Goal: Use online tool/utility: Utilize a website feature to perform a specific function

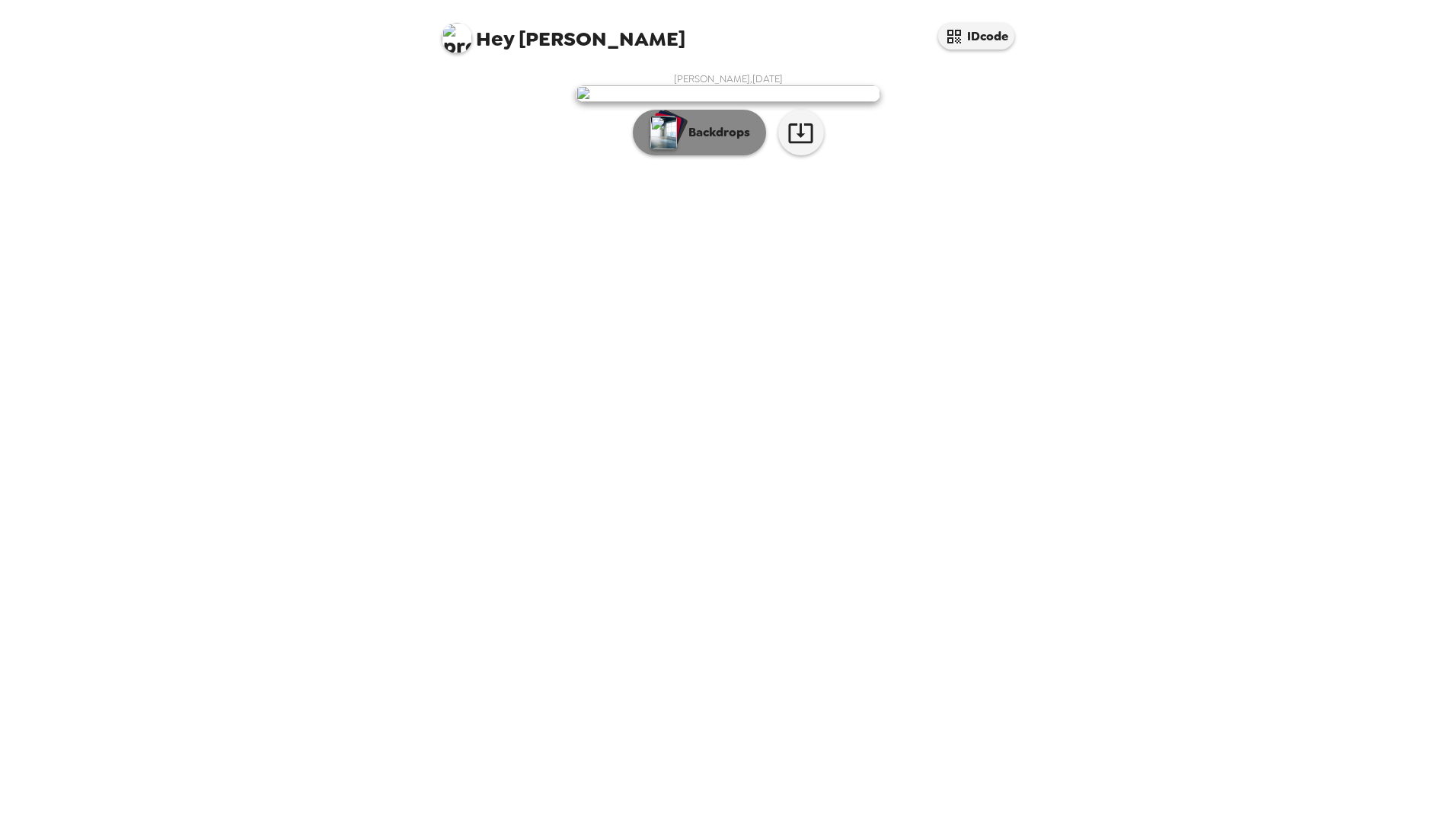
click at [712, 155] on button "Backdrops" at bounding box center [699, 132] width 133 height 46
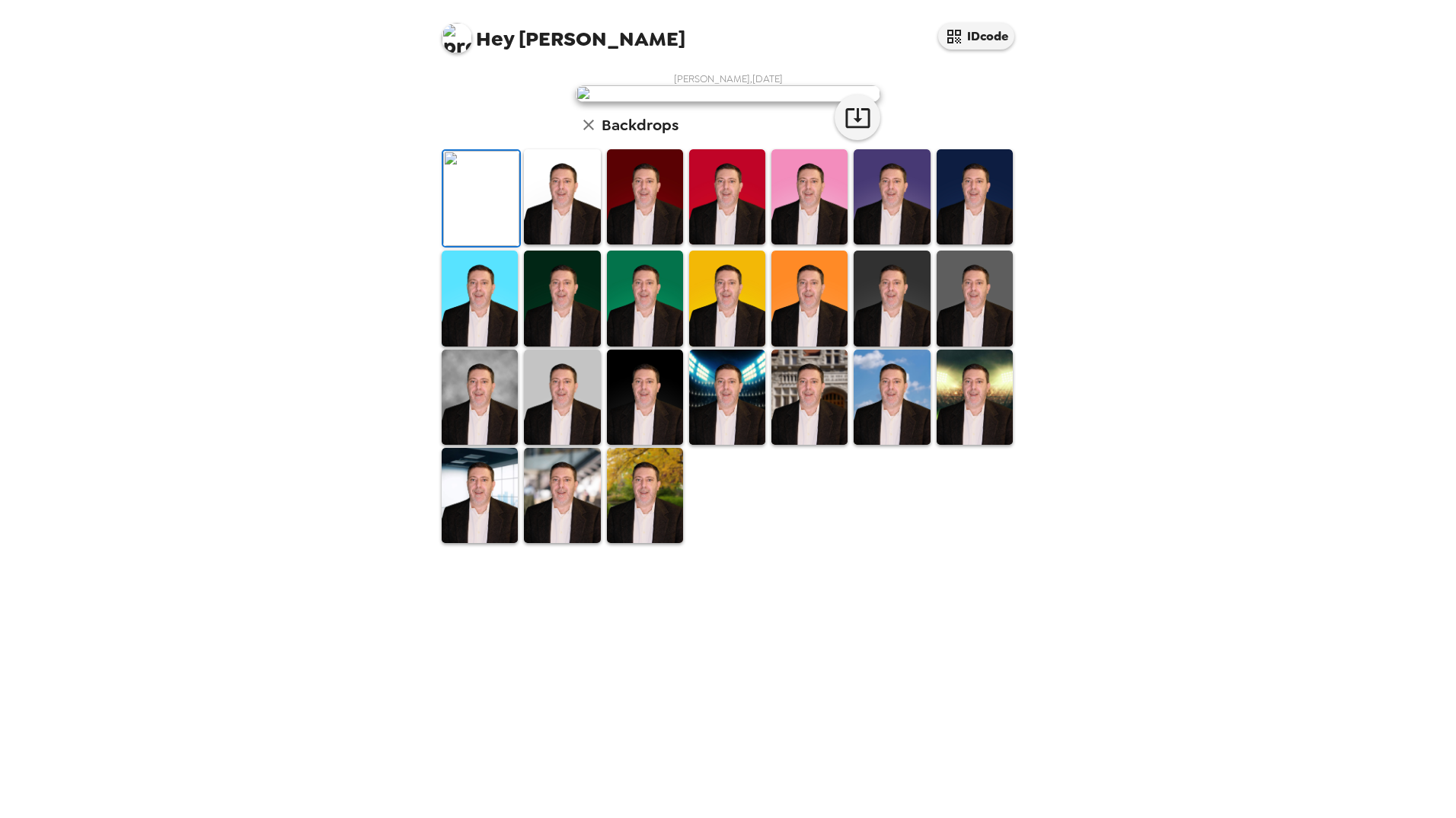
scroll to position [106, 0]
click at [558, 543] on img at bounding box center [562, 495] width 76 height 96
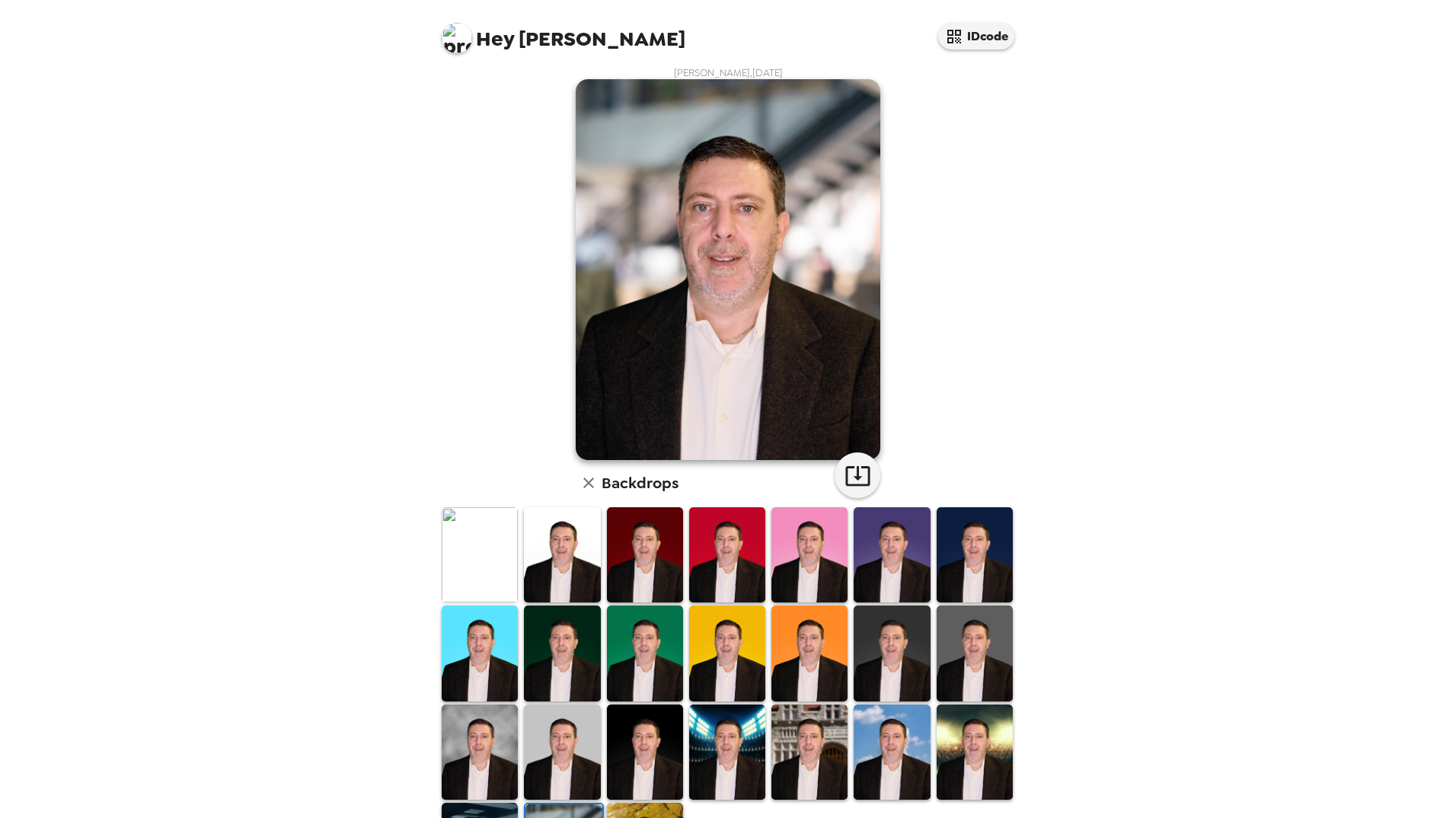
scroll to position [0, 0]
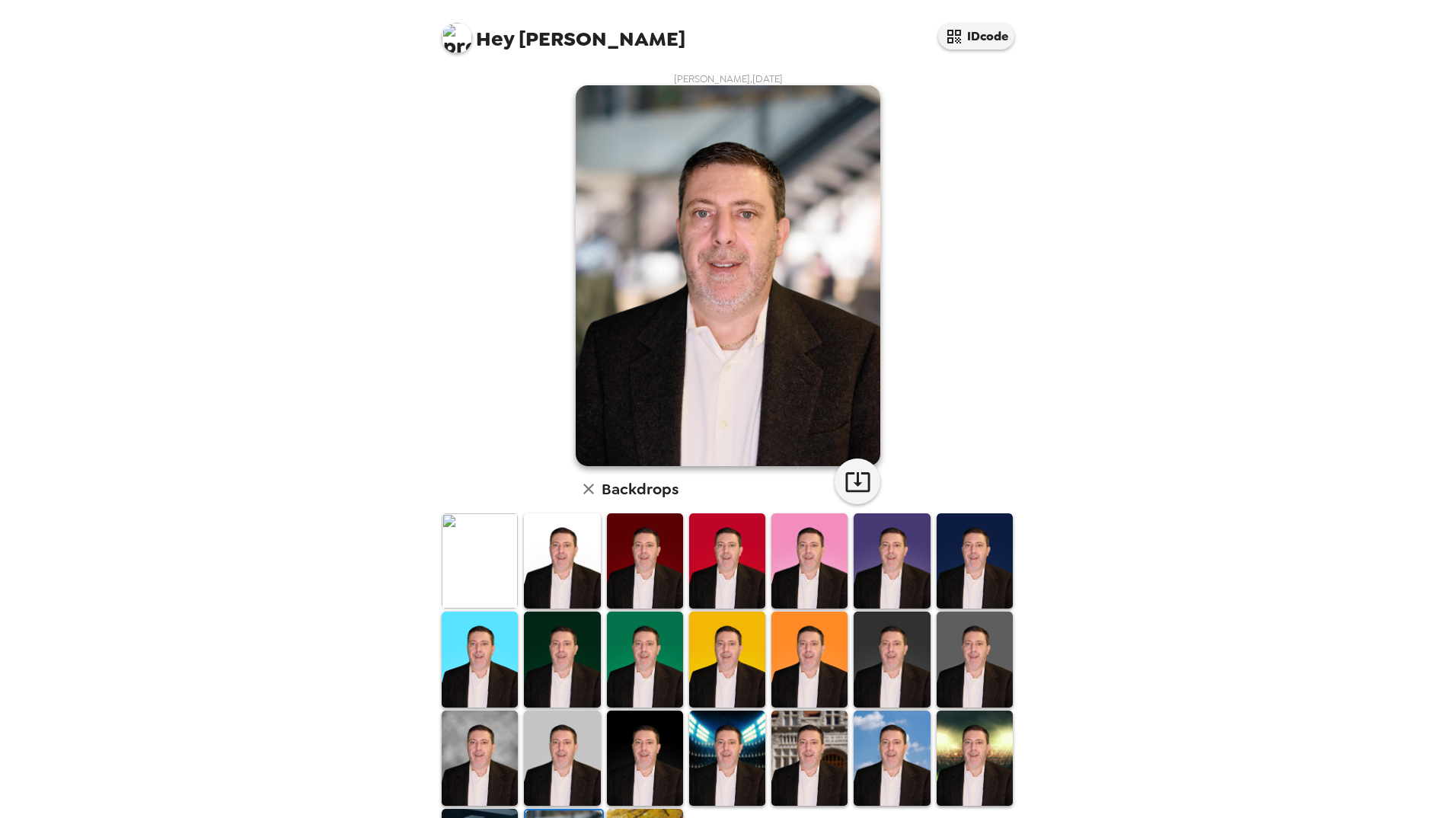
click at [479, 755] on img at bounding box center [480, 758] width 76 height 96
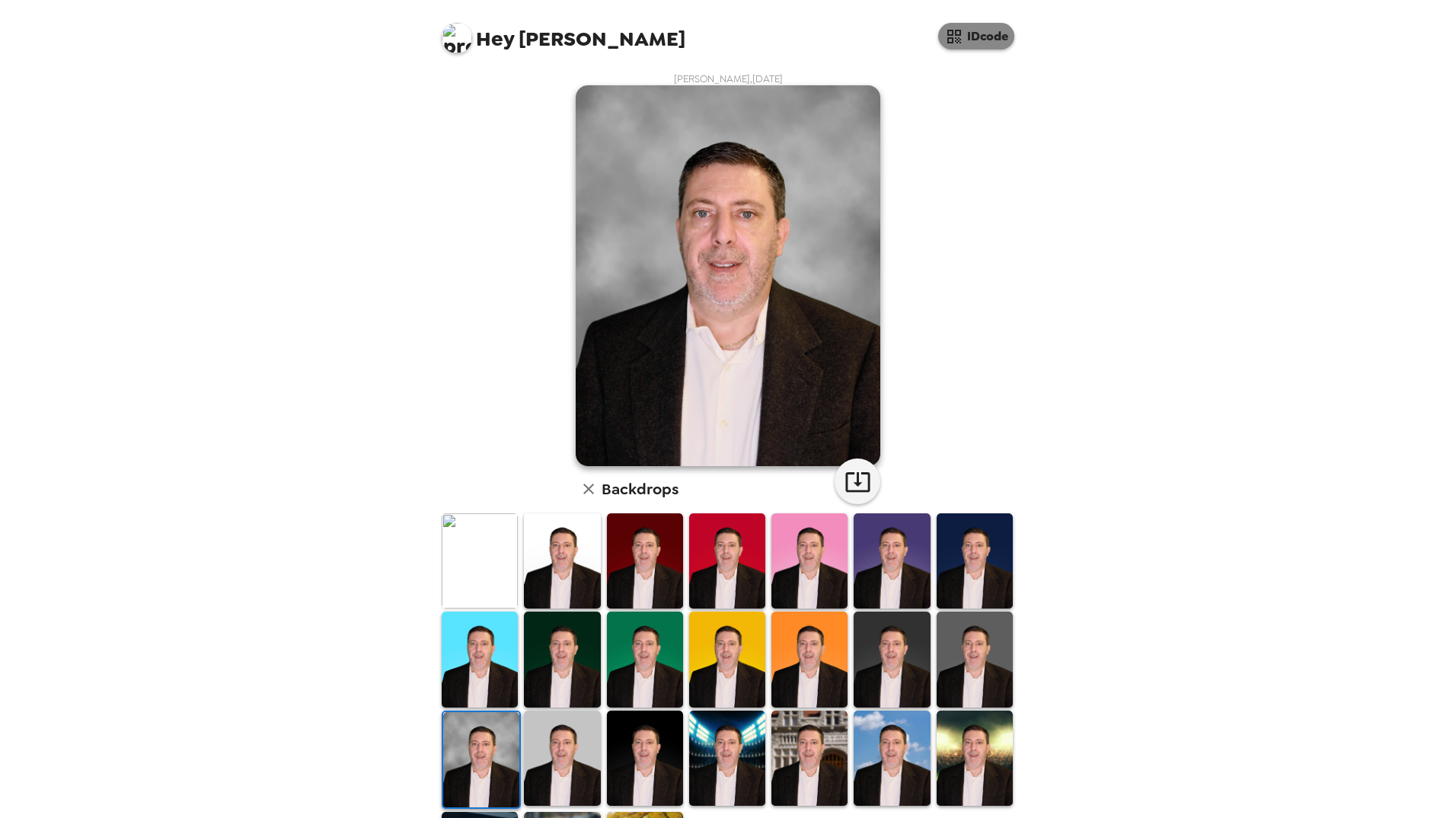
click at [988, 44] on button "IDcode" at bounding box center [975, 37] width 76 height 27
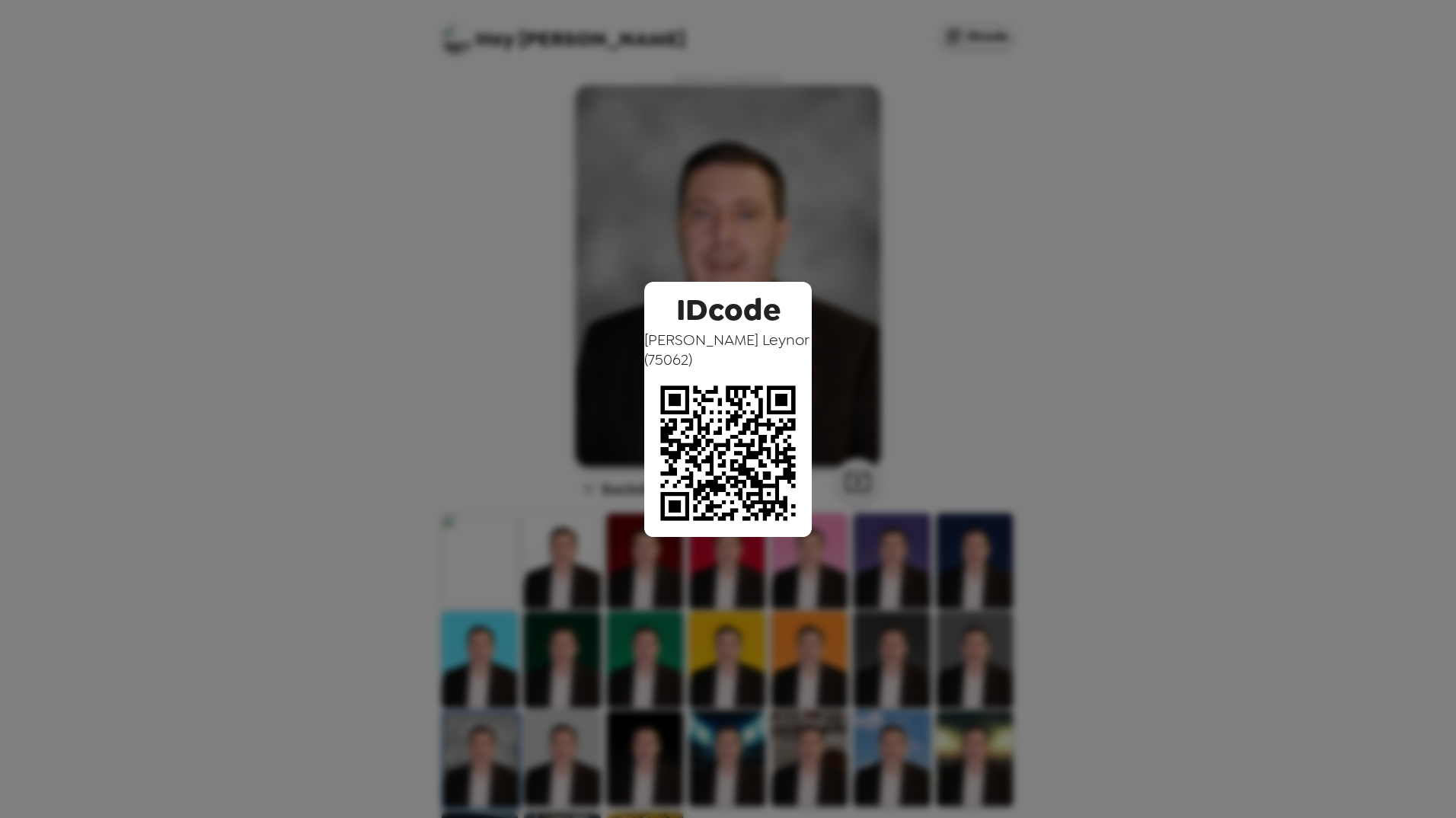
click at [979, 106] on div "IDcode [PERSON_NAME] ( 75062 )" at bounding box center [728, 409] width 1456 height 818
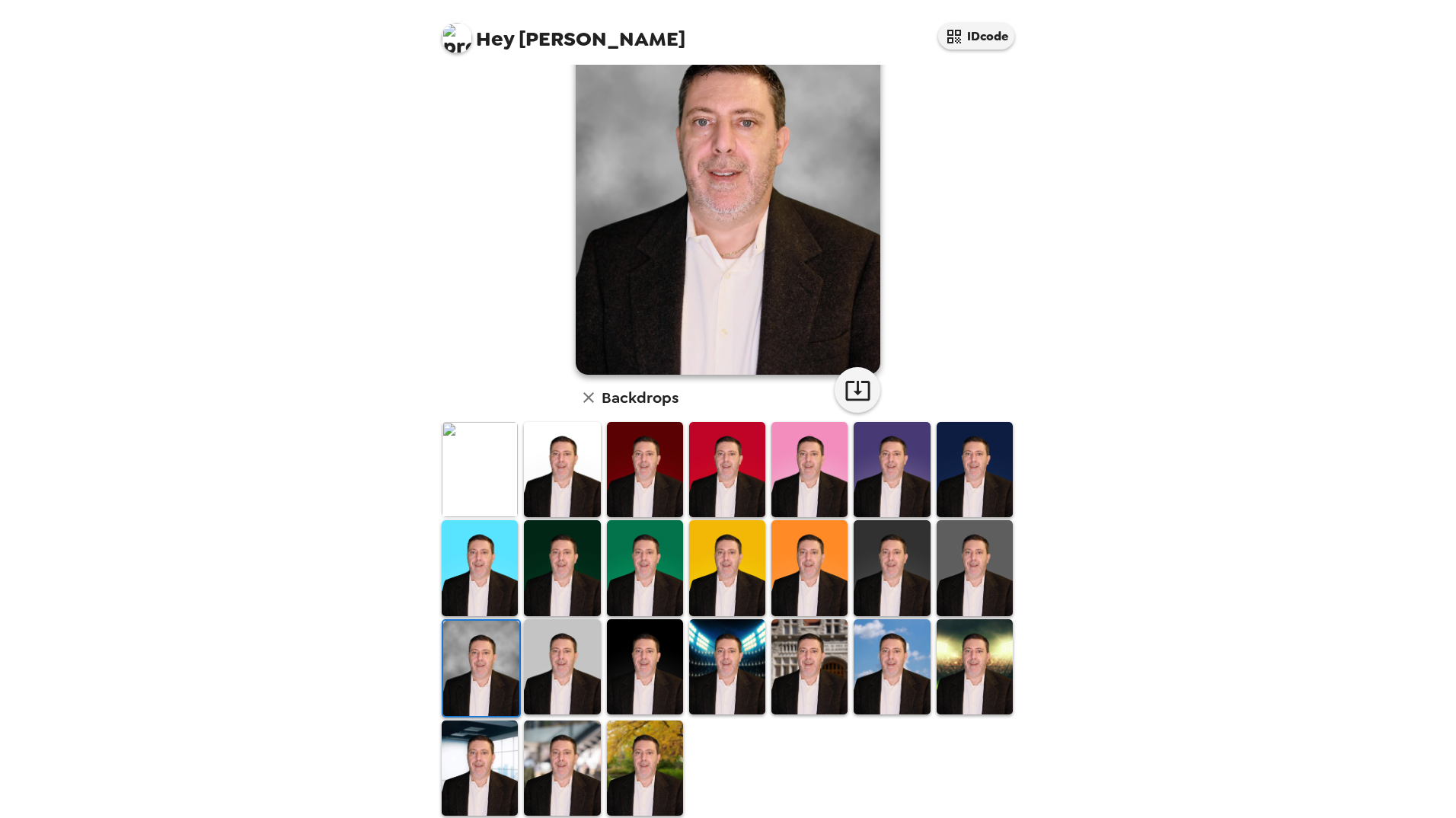
scroll to position [106, 0]
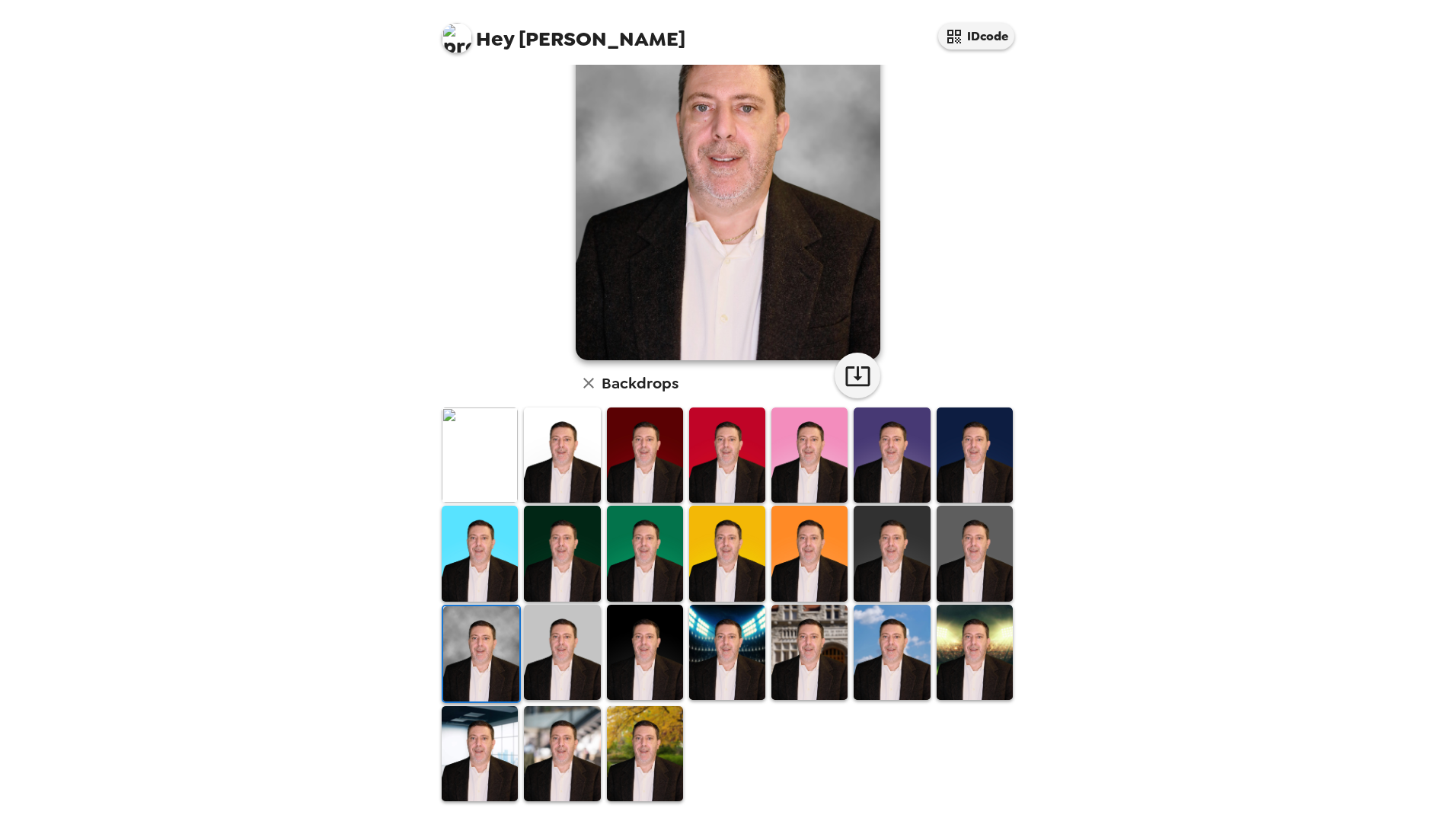
click at [566, 763] on img at bounding box center [562, 753] width 76 height 96
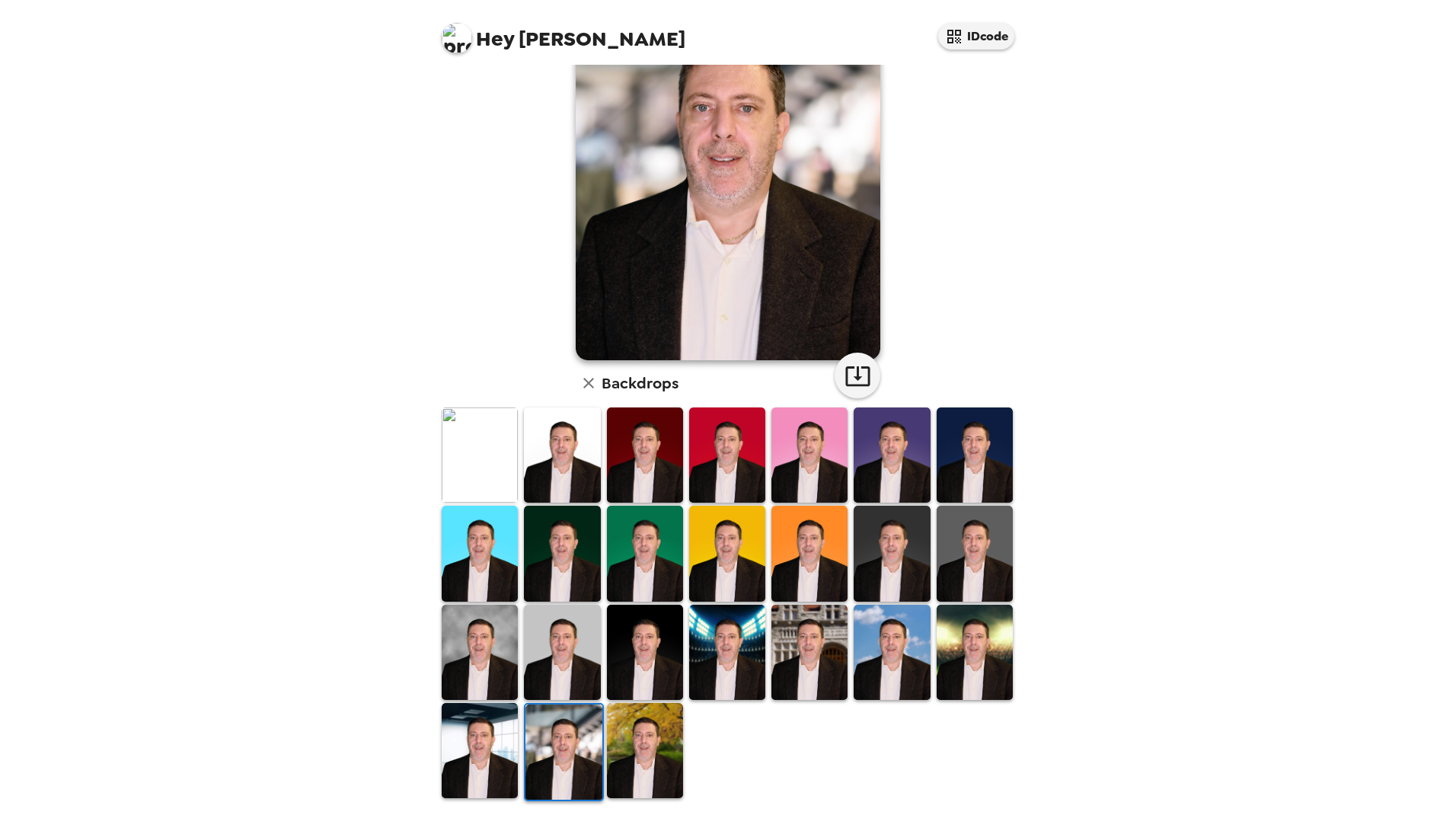
scroll to position [0, 0]
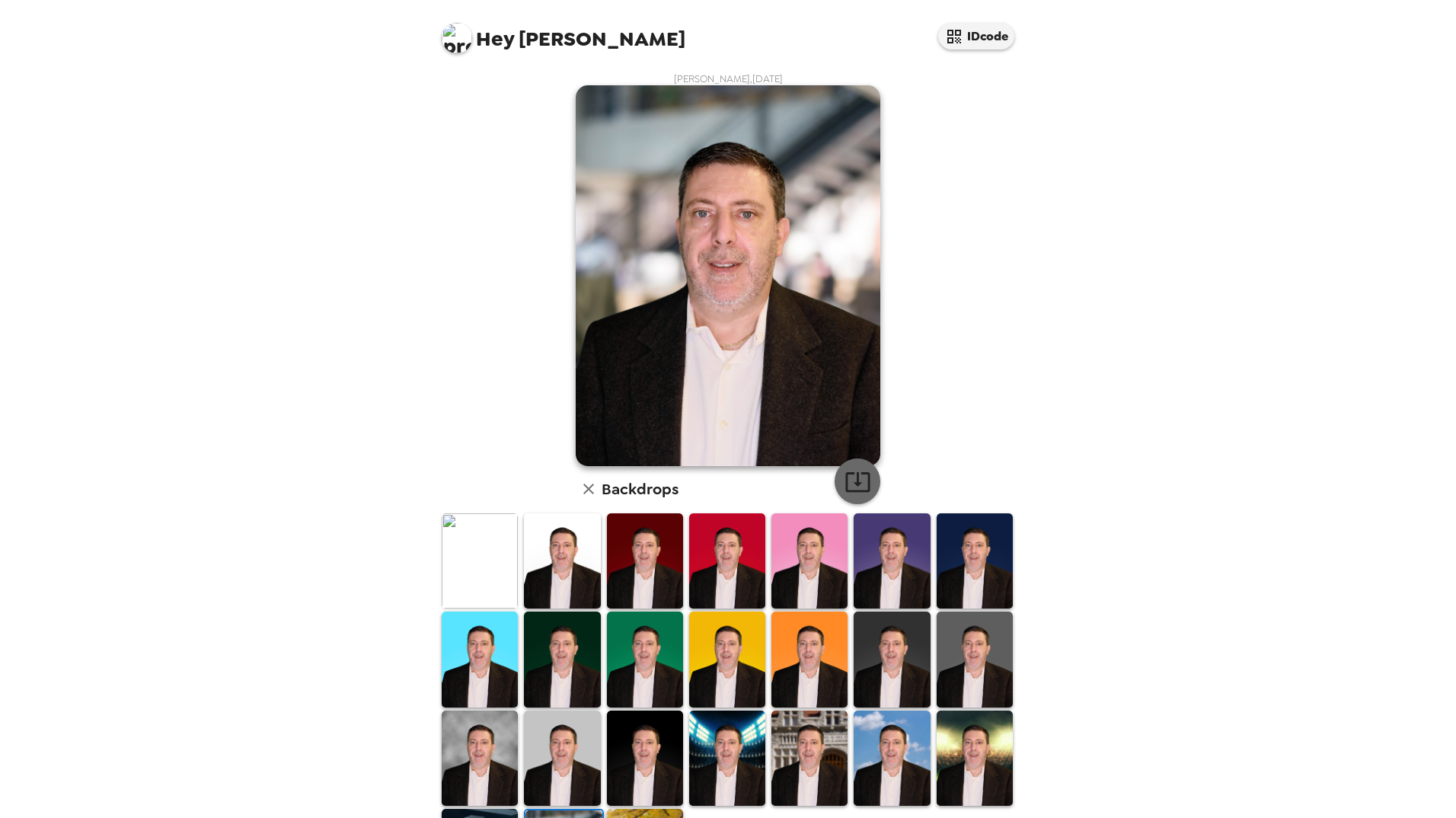
click at [849, 471] on icon "button" at bounding box center [858, 481] width 27 height 27
